Goal: Task Accomplishment & Management: Manage account settings

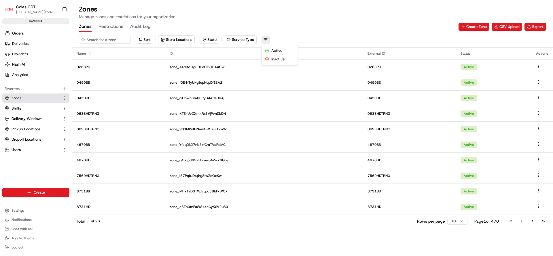
click at [267, 42] on html "Coles CDT [PERSON_NAME][EMAIL_ADDRESS][PERSON_NAME][DOMAIN_NAME] Toggle Sidebar…" at bounding box center [276, 128] width 553 height 256
click at [322, 36] on html "Coles CDT [PERSON_NAME][EMAIL_ADDRESS][PERSON_NAME][DOMAIN_NAME] Toggle Sidebar…" at bounding box center [276, 128] width 553 height 256
click at [37, 151] on link "Users" at bounding box center [33, 149] width 56 height 5
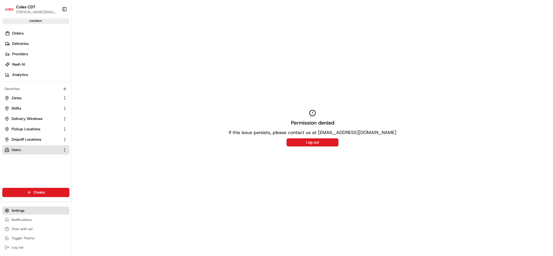
click at [23, 212] on span "Settings" at bounding box center [18, 210] width 13 height 5
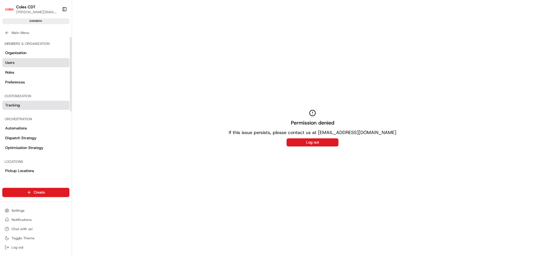
click at [17, 103] on span "Tracking" at bounding box center [12, 105] width 15 height 5
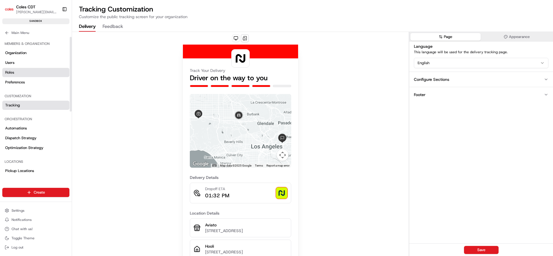
click at [33, 68] on link "Roles" at bounding box center [35, 72] width 67 height 9
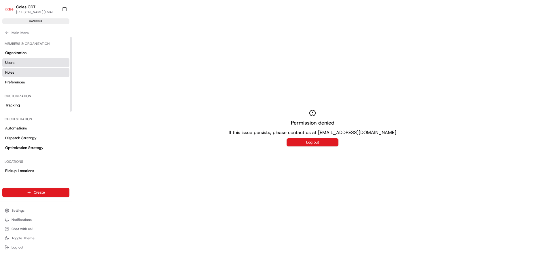
click at [33, 61] on link "Users" at bounding box center [35, 62] width 67 height 9
click at [35, 51] on link "Organization" at bounding box center [35, 52] width 67 height 9
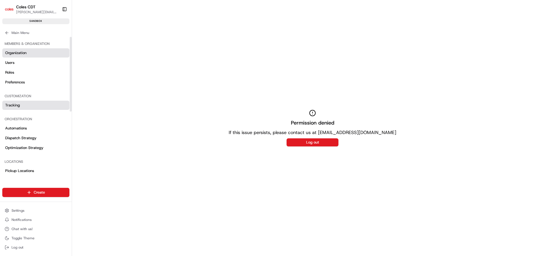
click at [9, 105] on span "Tracking" at bounding box center [12, 105] width 15 height 5
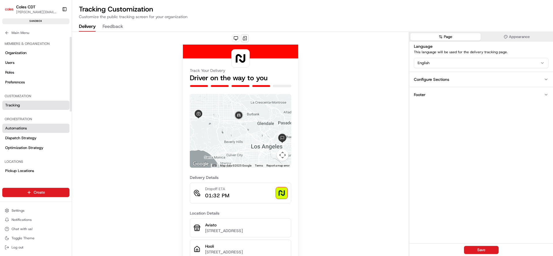
click at [18, 126] on span "Automations" at bounding box center [16, 128] width 22 height 5
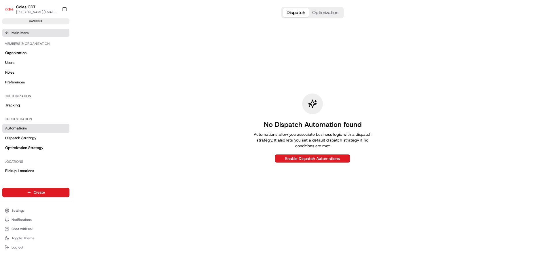
click at [6, 34] on icon at bounding box center [7, 33] width 5 height 5
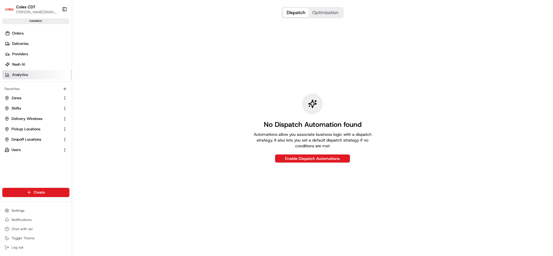
click at [29, 74] on link "Analytics" at bounding box center [36, 74] width 69 height 9
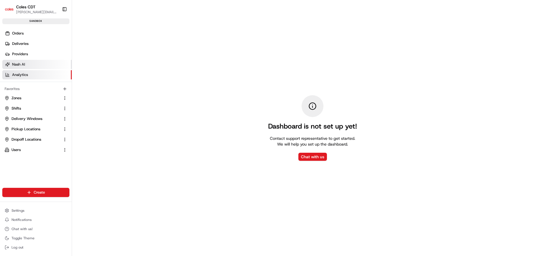
click at [30, 66] on link "Nash AI" at bounding box center [36, 64] width 69 height 9
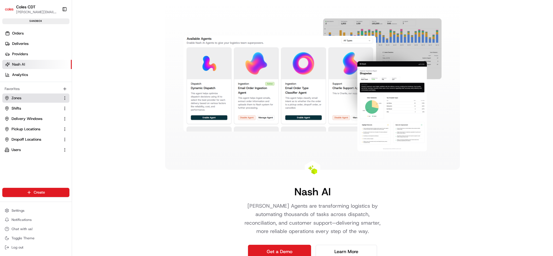
click at [34, 101] on button "Zones" at bounding box center [35, 98] width 67 height 9
click at [65, 98] on html "Coles CDT [PERSON_NAME][EMAIL_ADDRESS][PERSON_NAME][DOMAIN_NAME] Toggle Sidebar…" at bounding box center [276, 128] width 553 height 256
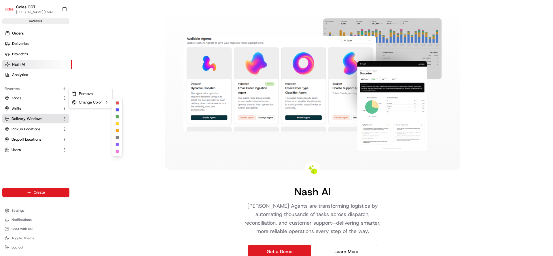
click at [47, 116] on html "Coles CDT [PERSON_NAME][EMAIL_ADDRESS][PERSON_NAME][DOMAIN_NAME] Toggle Sidebar…" at bounding box center [276, 128] width 553 height 256
click at [47, 116] on link "Delivery Windows" at bounding box center [33, 118] width 56 height 5
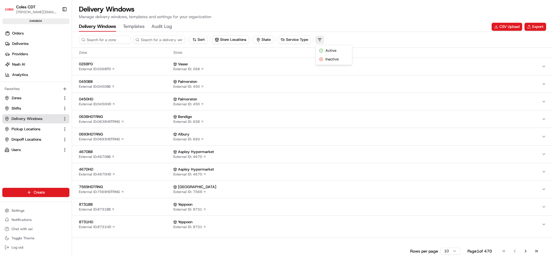
click at [318, 41] on html "Coles CDT [PERSON_NAME][EMAIL_ADDRESS][PERSON_NAME][DOMAIN_NAME] Toggle Sidebar…" at bounding box center [276, 128] width 553 height 256
click at [372, 35] on html "Coles CDT [PERSON_NAME][EMAIL_ADDRESS][PERSON_NAME][DOMAIN_NAME] Toggle Sidebar…" at bounding box center [276, 128] width 553 height 256
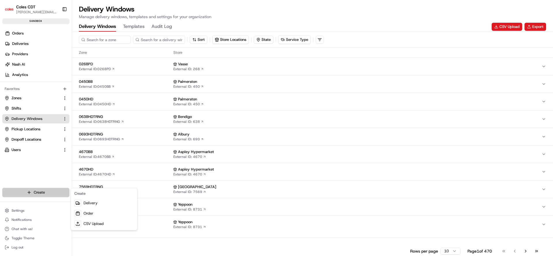
click at [31, 191] on html "Coles CDT [PERSON_NAME][EMAIL_ADDRESS][PERSON_NAME][DOMAIN_NAME] Toggle Sidebar…" at bounding box center [276, 128] width 553 height 256
click at [103, 223] on link "CSV Upload" at bounding box center [104, 224] width 64 height 10
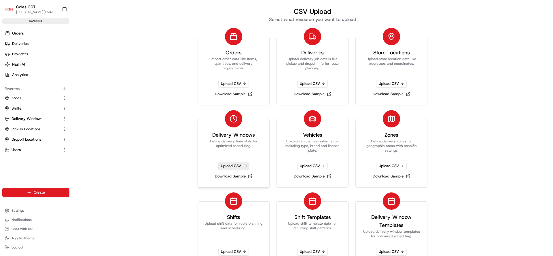
click at [233, 166] on span "Upload CSV" at bounding box center [233, 166] width 31 height 8
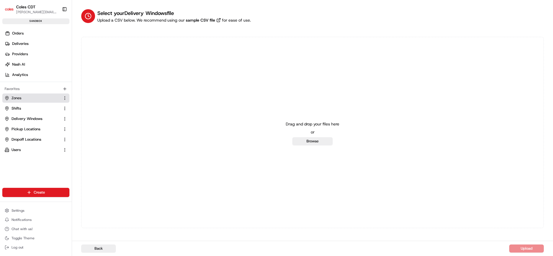
click at [27, 97] on link "Zones" at bounding box center [33, 98] width 56 height 5
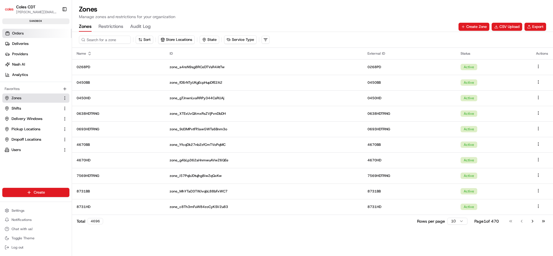
click at [26, 32] on link "Orders" at bounding box center [36, 33] width 69 height 9
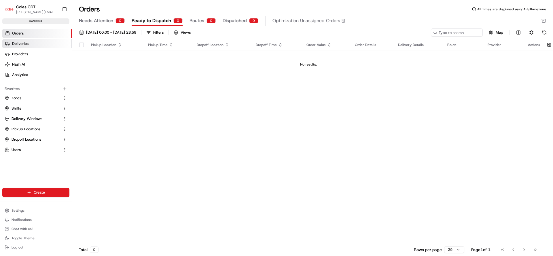
click at [23, 43] on span "Deliveries" at bounding box center [20, 43] width 16 height 5
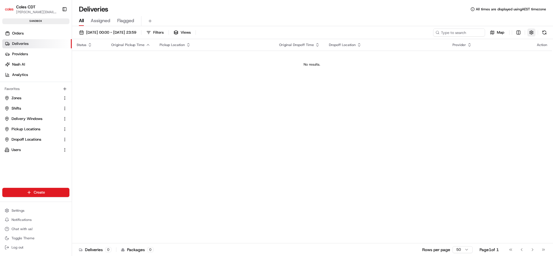
click at [530, 33] on button "button" at bounding box center [531, 32] width 8 height 8
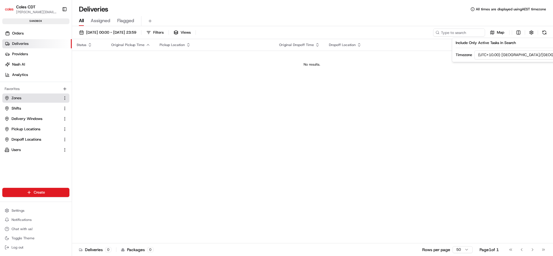
click at [41, 101] on button "Zones" at bounding box center [35, 98] width 67 height 9
